Goal: Check status: Check status

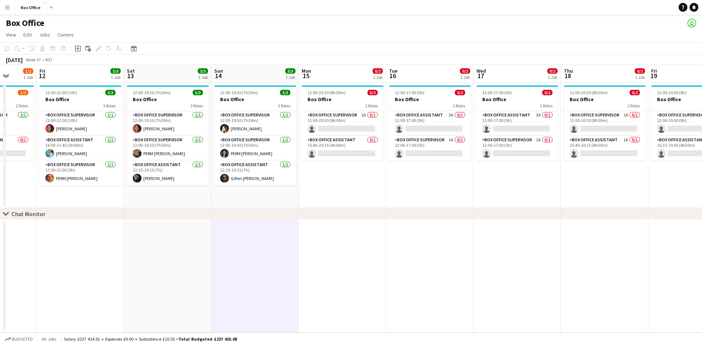
scroll to position [0, 309]
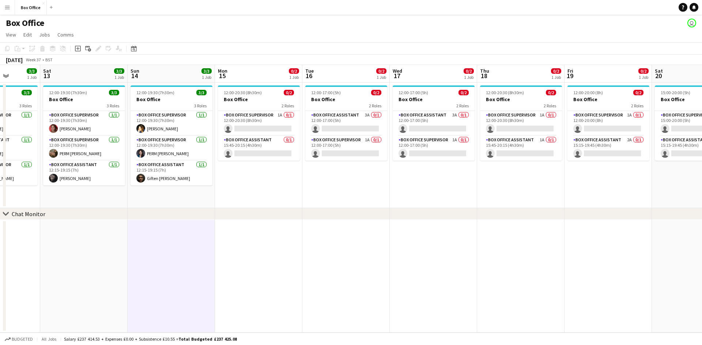
drag, startPoint x: 580, startPoint y: 197, endPoint x: 300, endPoint y: 201, distance: 280.3
click at [300, 201] on app-calendar-viewport "Tue 9 1/1 1 Job Wed 10 2/2 1 Job Thu 11 1/2 1 Job Fri 12 3/3 1 Job Sat 13 3/3 1…" at bounding box center [351, 199] width 702 height 268
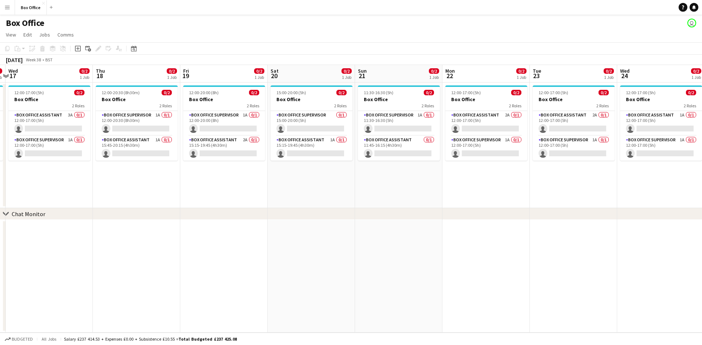
drag, startPoint x: 593, startPoint y: 206, endPoint x: 244, endPoint y: 183, distance: 349.4
click at [226, 197] on app-calendar-viewport "Sun 14 3/3 1 Job Mon 15 0/2 1 Job Tue 16 0/2 1 Job Wed 17 0/2 1 Job Thu 18 0/2 …" at bounding box center [351, 199] width 702 height 268
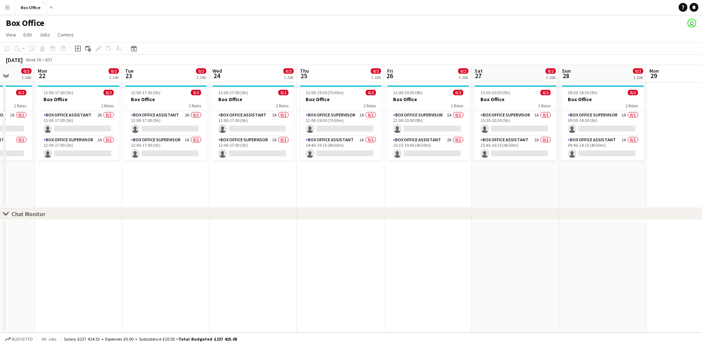
drag, startPoint x: 637, startPoint y: 194, endPoint x: 356, endPoint y: 197, distance: 281.4
click at [239, 198] on app-calendar-viewport "Fri 19 0/2 1 Job Sat 20 0/2 1 Job Sun 21 0/2 1 Job Mon 22 0/2 1 Job Tue 23 0/2 …" at bounding box center [351, 199] width 702 height 268
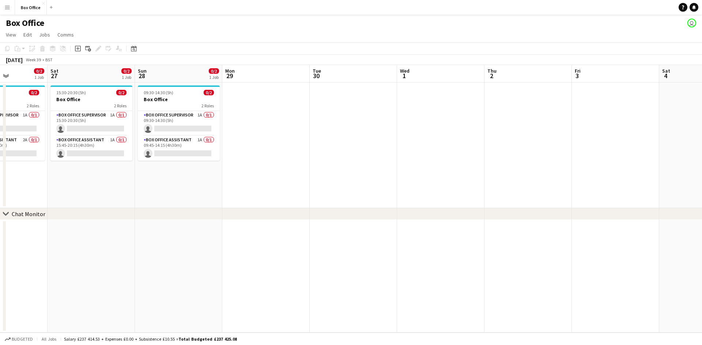
scroll to position [0, 303]
drag, startPoint x: 656, startPoint y: 172, endPoint x: 223, endPoint y: 168, distance: 433.4
click at [223, 168] on app-calendar-viewport "Tue 23 0/2 1 Job Wed 24 0/2 1 Job Thu 25 0/2 1 Job Fri 26 0/2 1 Job Sat 27 0/2 …" at bounding box center [351, 199] width 702 height 268
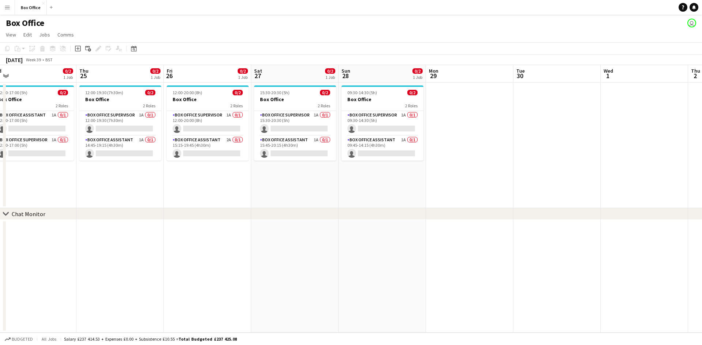
drag, startPoint x: 262, startPoint y: 160, endPoint x: 468, endPoint y: 150, distance: 206.3
click at [468, 150] on app-calendar-viewport "Mon 22 0/2 1 Job Tue 23 0/2 1 Job Wed 24 0/2 1 Job Thu 25 0/2 1 Job Fri 26 0/2 …" at bounding box center [351, 199] width 702 height 268
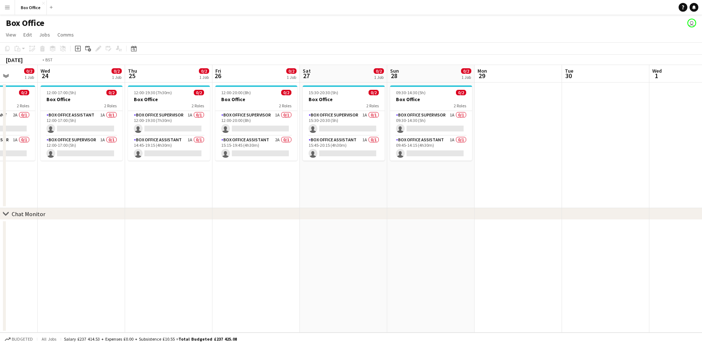
drag, startPoint x: 48, startPoint y: 191, endPoint x: 283, endPoint y: 168, distance: 236.9
click at [285, 166] on app-calendar-viewport "Sun 21 0/2 1 Job Mon 22 0/2 1 Job Tue 23 0/2 1 Job Wed 24 0/2 1 Job Thu 25 0/2 …" at bounding box center [351, 199] width 702 height 268
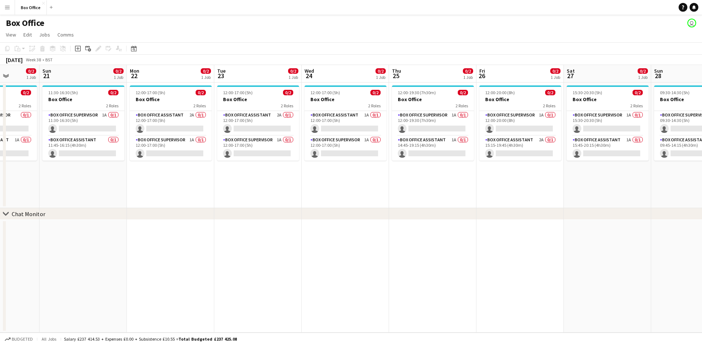
drag, startPoint x: 208, startPoint y: 194, endPoint x: 361, endPoint y: 166, distance: 156.5
click at [361, 166] on app-calendar-viewport "Fri 19 0/2 1 Job Sat 20 0/2 1 Job Sun 21 0/2 1 Job Mon 22 0/2 1 Job Tue 23 0/2 …" at bounding box center [351, 199] width 702 height 268
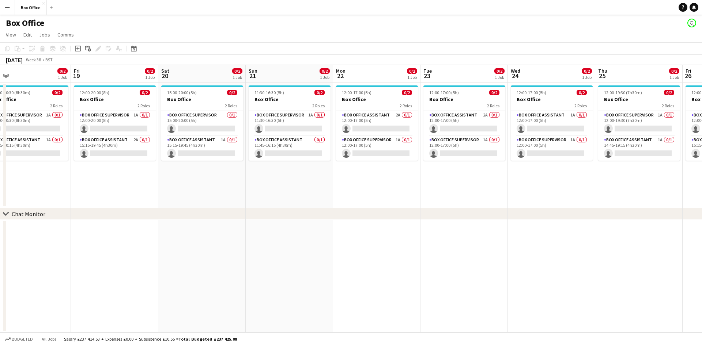
drag, startPoint x: 311, startPoint y: 185, endPoint x: 407, endPoint y: 167, distance: 97.5
click at [407, 167] on app-calendar-viewport "Tue 16 0/2 1 Job Wed 17 0/2 1 Job Thu 18 0/2 1 Job Fri 19 0/2 1 Job Sat 20 0/2 …" at bounding box center [351, 199] width 702 height 268
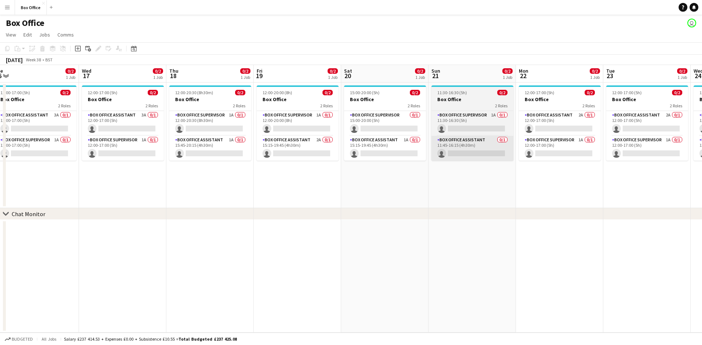
drag, startPoint x: 268, startPoint y: 179, endPoint x: 450, endPoint y: 157, distance: 183.3
click at [451, 156] on app-calendar-viewport "Sun 14 3/3 1 Job Mon 15 0/2 1 Job Tue 16 0/2 1 Job Wed 17 0/2 1 Job Thu 18 0/2 …" at bounding box center [351, 199] width 702 height 268
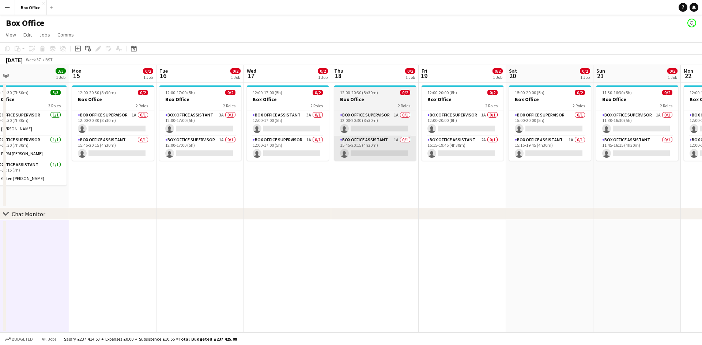
drag, startPoint x: 229, startPoint y: 186, endPoint x: 372, endPoint y: 159, distance: 144.8
click at [402, 143] on app-calendar-viewport "Fri 12 3/3 1 Job Sat 13 3/3 1 Job Sun 14 3/3 1 Job Mon 15 0/2 1 Job Tue 16 0/2 …" at bounding box center [351, 199] width 702 height 268
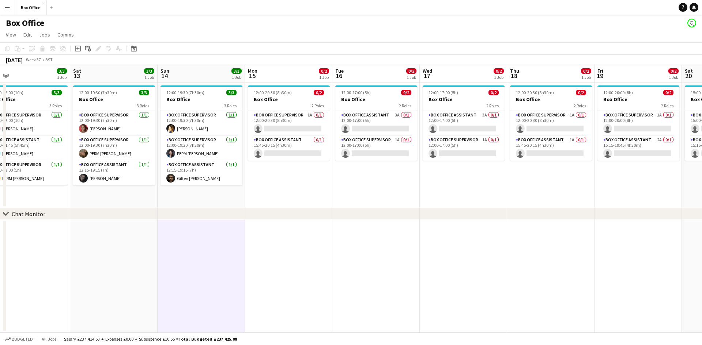
drag, startPoint x: 235, startPoint y: 193, endPoint x: 479, endPoint y: 150, distance: 247.0
click at [479, 150] on app-calendar-viewport "Wed 10 2/2 1 Job Thu 11 1/2 1 Job Fri 12 3/3 1 Job Sat 13 3/3 1 Job Sun 14 3/3 …" at bounding box center [351, 199] width 702 height 268
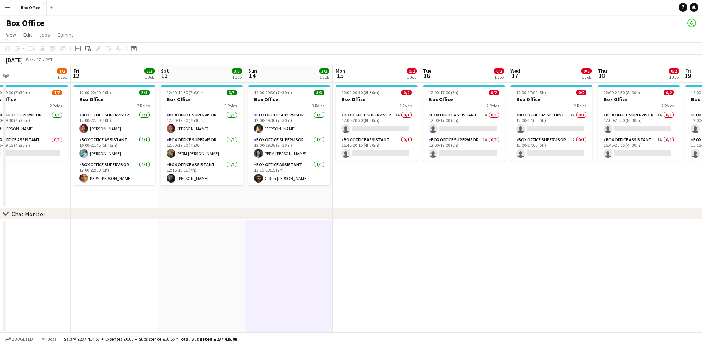
drag, startPoint x: 137, startPoint y: 208, endPoint x: 385, endPoint y: 165, distance: 251.5
click at [385, 164] on div "chevron-right Chat Monitor Tue 9 1/1 1 Job Wed 10 2/2 1 Job Thu 11 1/2 1 Job Fr…" at bounding box center [351, 199] width 702 height 268
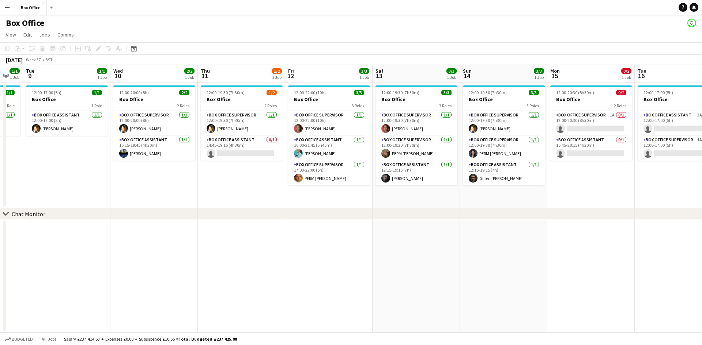
scroll to position [0, 148]
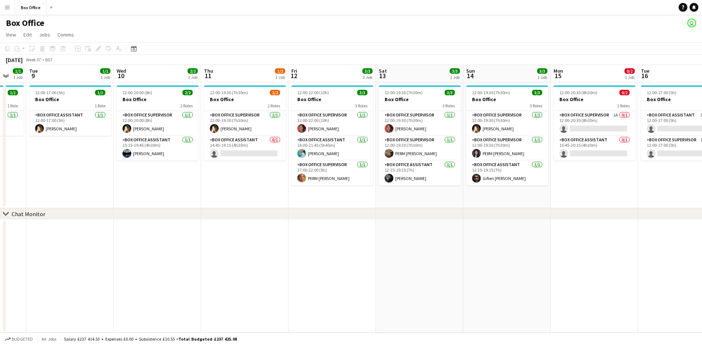
drag, startPoint x: 109, startPoint y: 201, endPoint x: 327, endPoint y: 189, distance: 218.1
click at [327, 189] on app-calendar-viewport "Sun 7 4/4 2 Jobs Mon 8 1/1 1 Job Tue 9 1/1 1 Job Wed 10 2/2 1 Job Thu 11 1/2 1 …" at bounding box center [351, 199] width 702 height 268
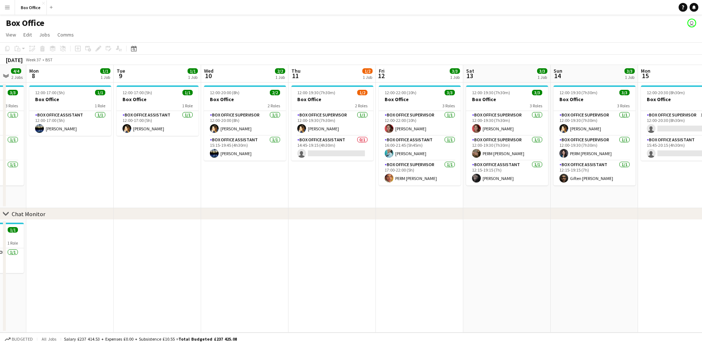
scroll to position [0, 173]
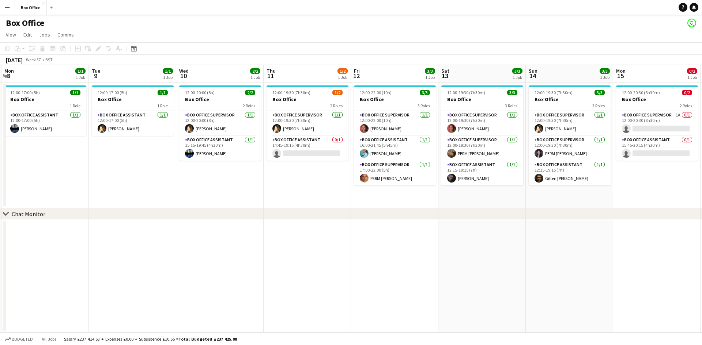
drag, startPoint x: 137, startPoint y: 186, endPoint x: 200, endPoint y: 179, distance: 62.9
click at [200, 179] on app-calendar-viewport "Sat 6 5/6 2 Jobs Sun 7 4/4 2 Jobs Mon 8 1/1 1 Job Tue 9 1/1 1 Job Wed 10 2/2 1 …" at bounding box center [351, 199] width 702 height 268
